Goal: Task Accomplishment & Management: Manage account settings

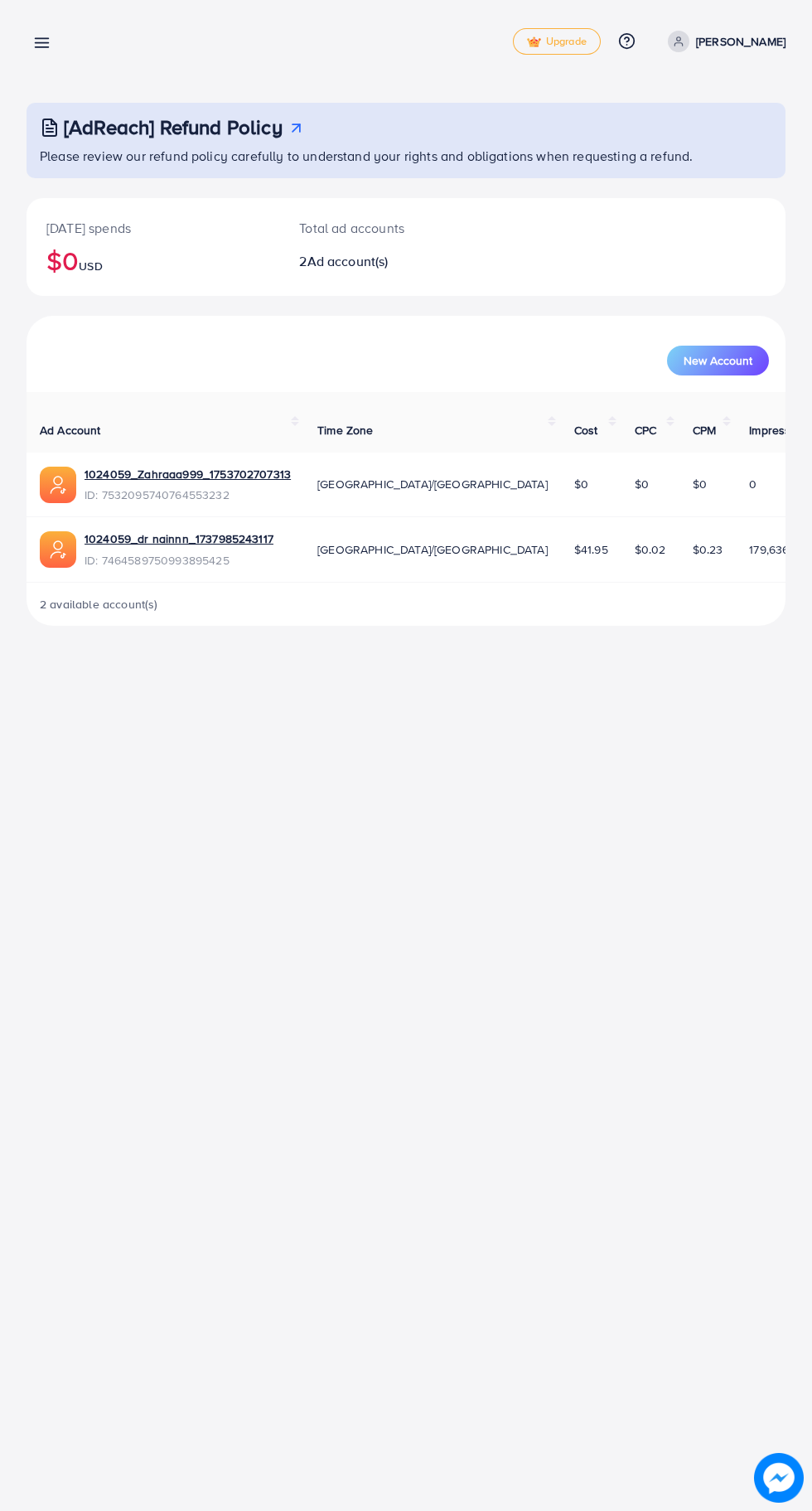
click at [38, 42] on icon at bounding box center [42, 43] width 18 height 18
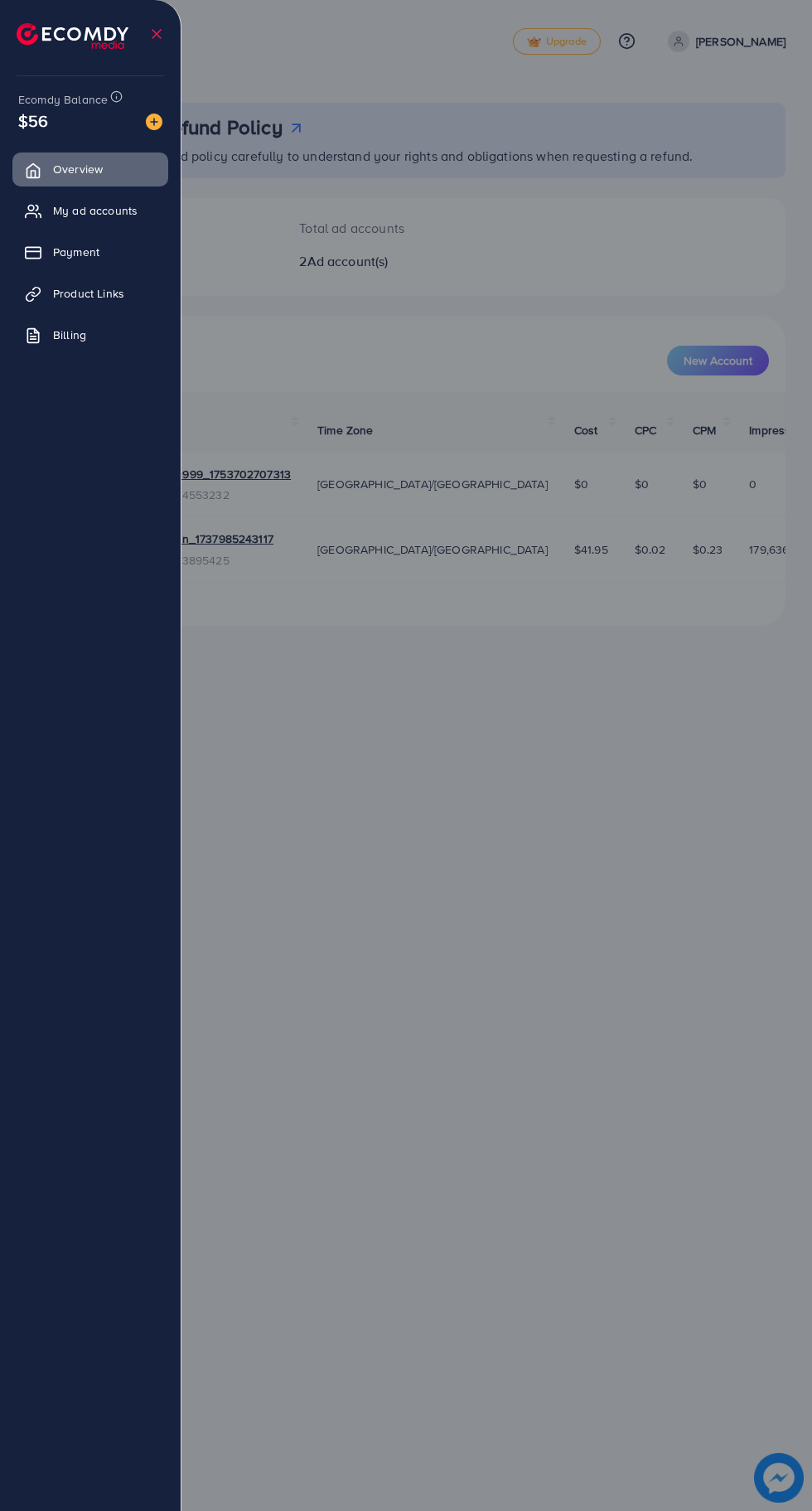
click at [71, 210] on span "My ad accounts" at bounding box center [94, 210] width 85 height 17
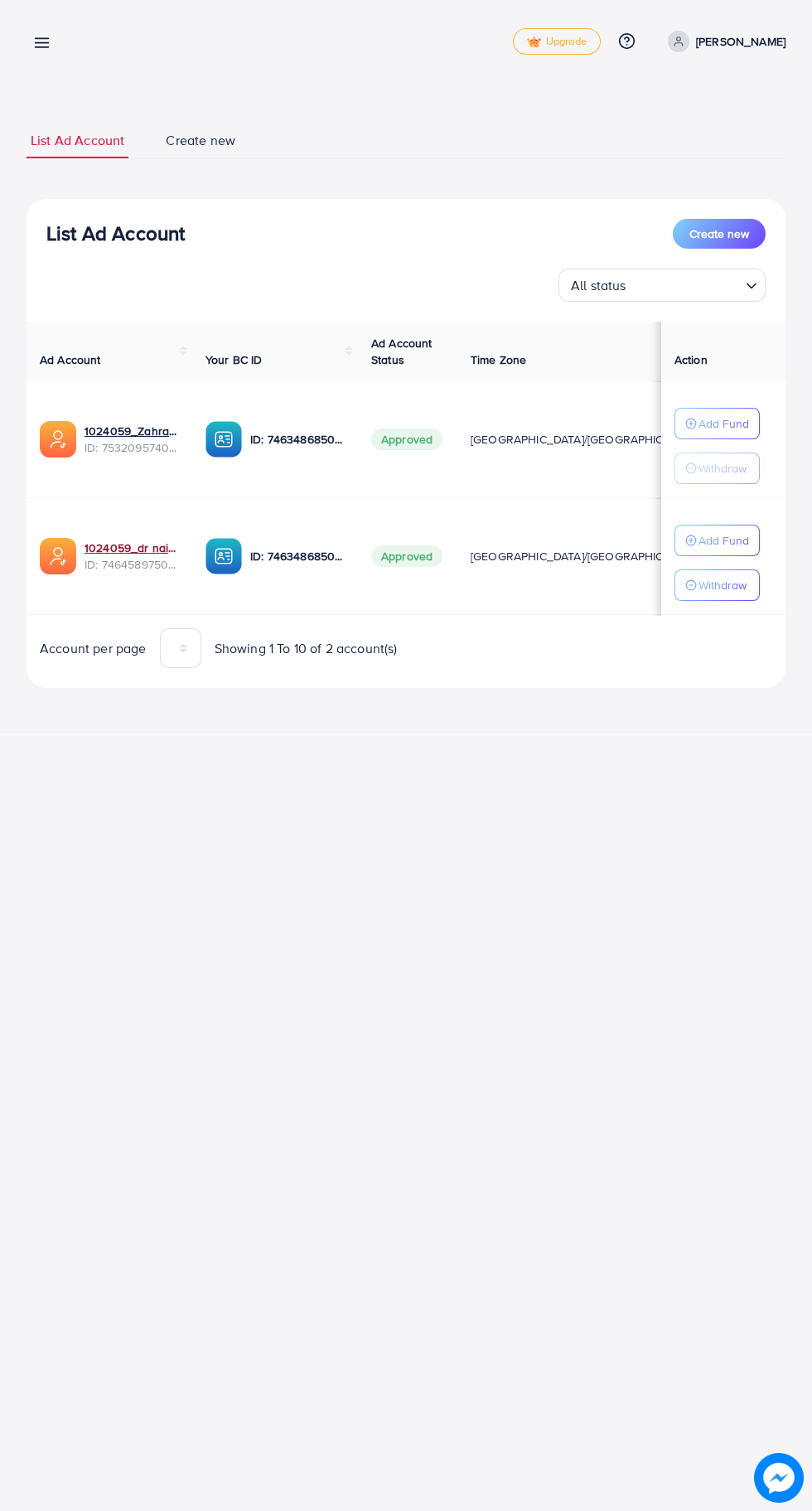
click at [121, 547] on link "1024059_dr nainnn_1737985243117" at bounding box center [131, 548] width 94 height 17
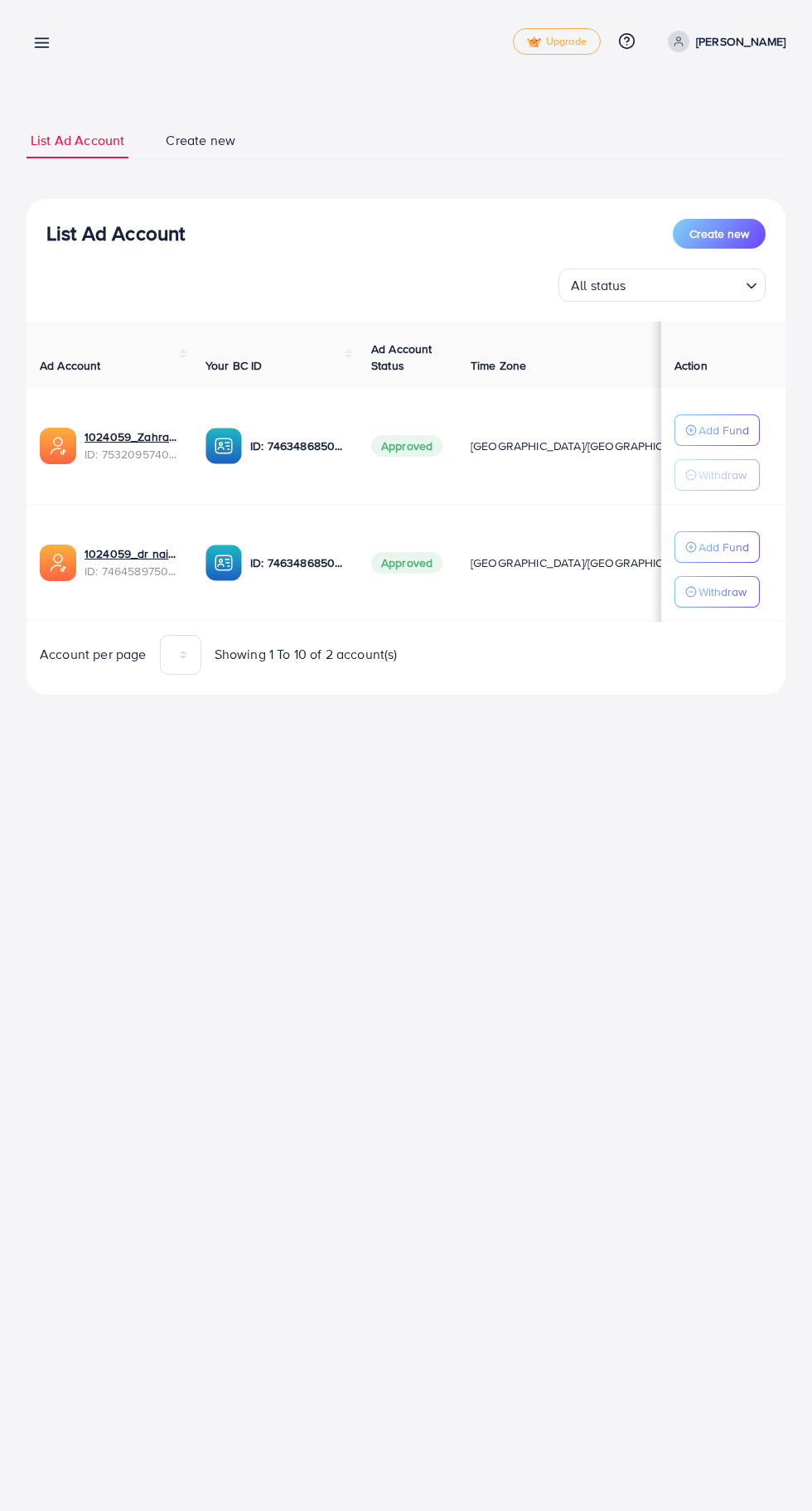
click at [42, 47] on line at bounding box center [43, 47] width 14 height 0
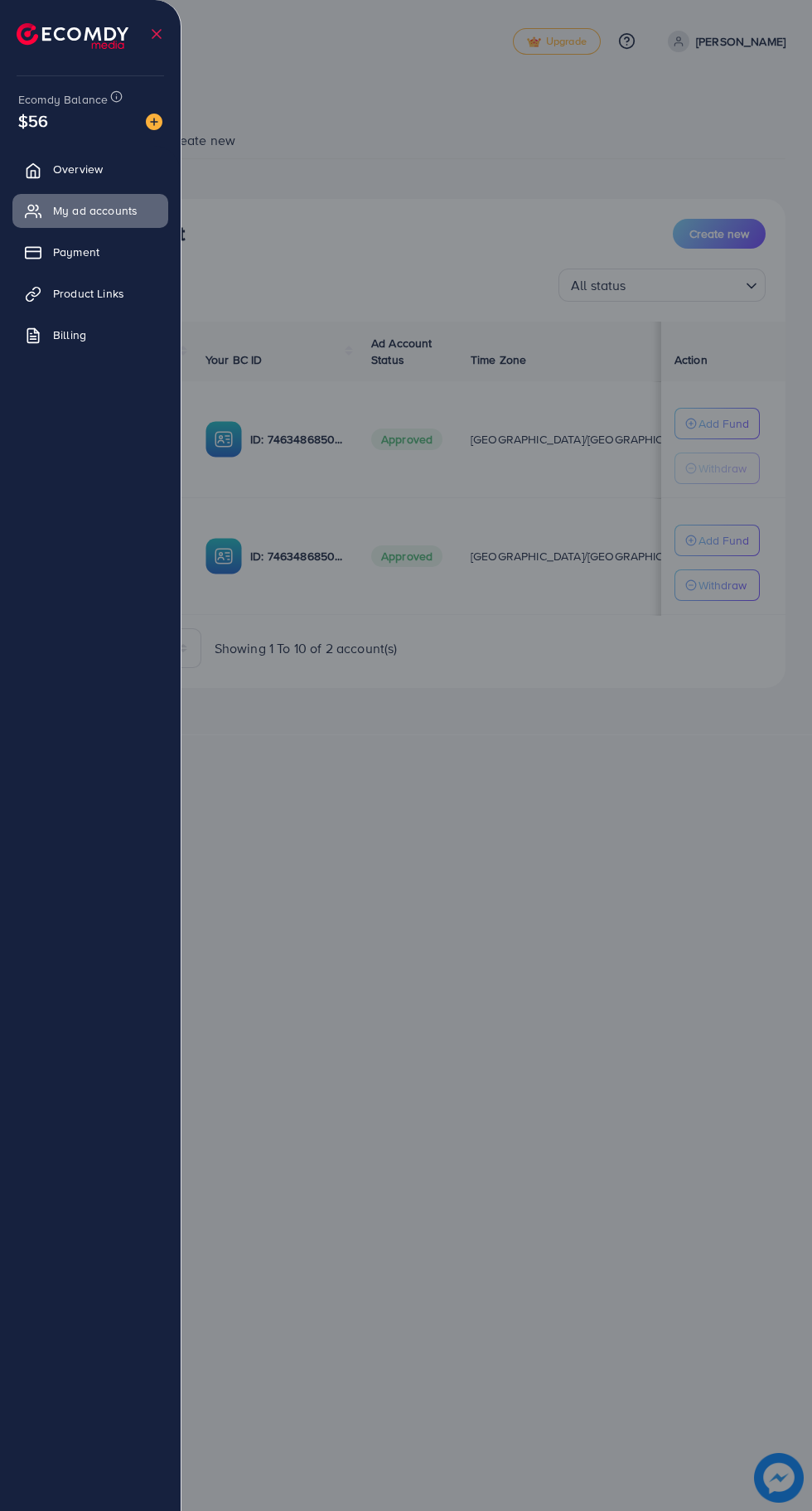
click at [669, 269] on div at bounding box center [406, 906] width 812 height 1813
